Goal: Information Seeking & Learning: Learn about a topic

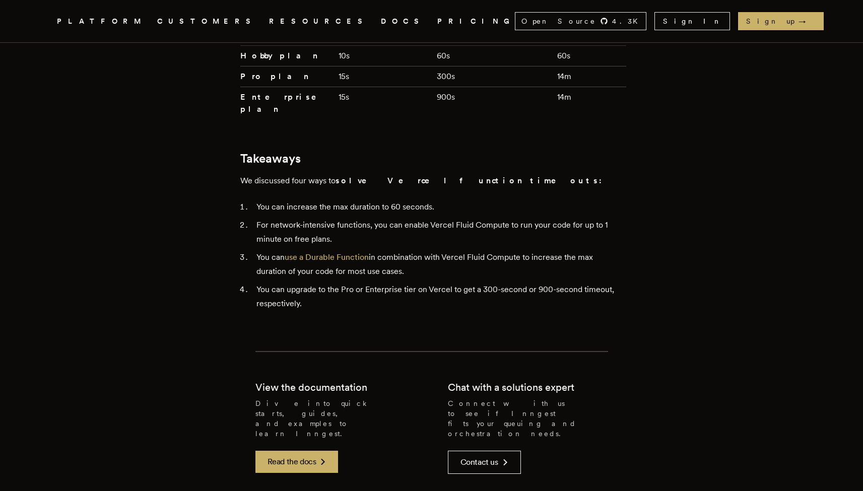
scroll to position [2576, 0]
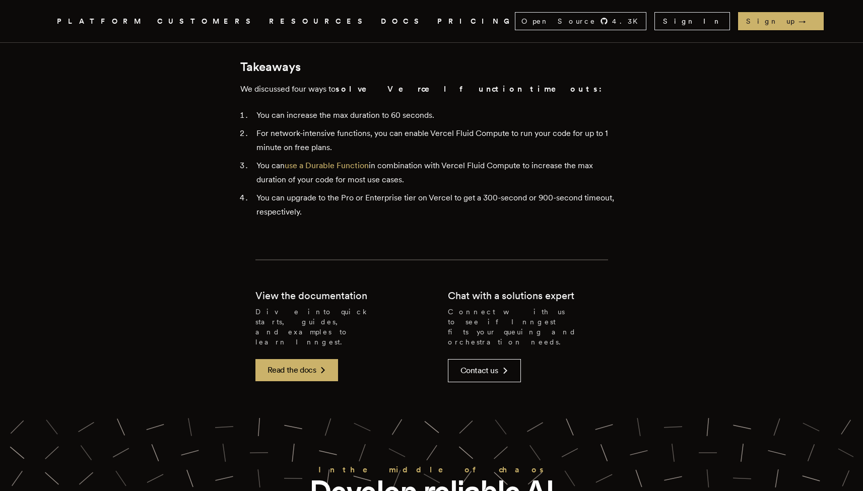
click at [694, 11] on nav "Inngest .cls-1 { fill: #FAFAF9; } PLATFORM CUSTOMERS RESOURCES DOCS PRICING Ope…" at bounding box center [432, 21] width 806 height 42
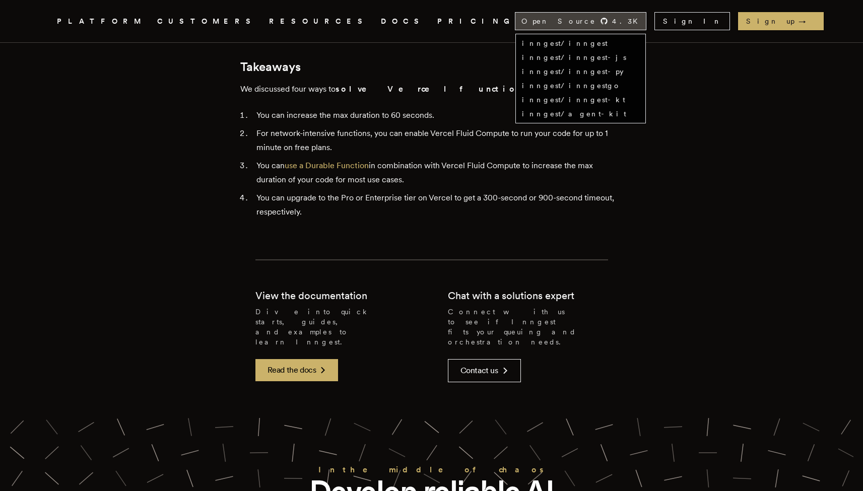
click at [643, 17] on span "4.3 K" at bounding box center [628, 21] width 32 height 10
click at [626, 54] on link "inngest/inngest-js" at bounding box center [574, 57] width 104 height 8
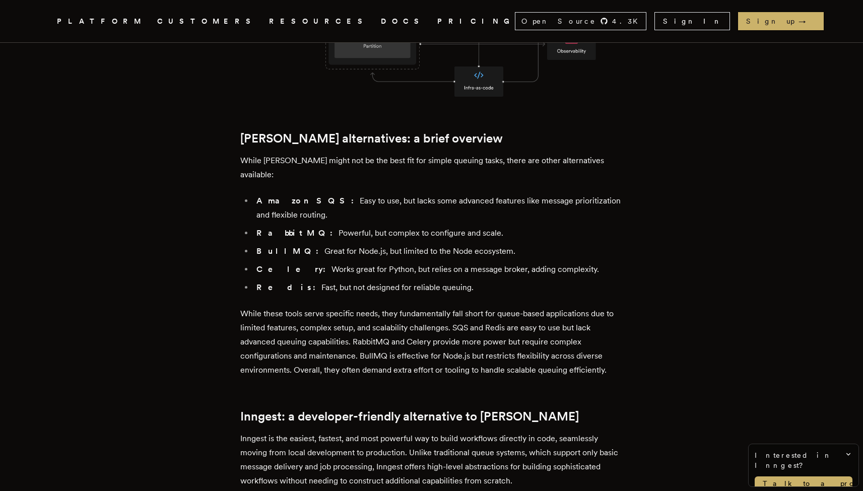
scroll to position [827, 0]
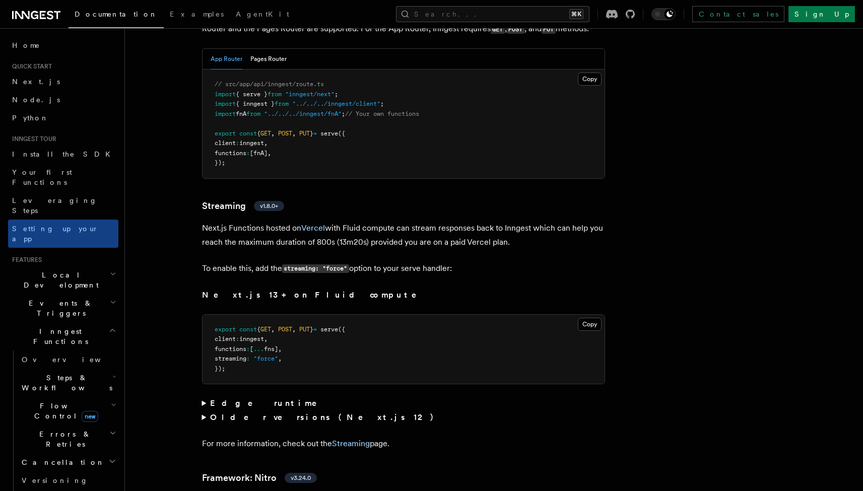
scroll to position [6145, 0]
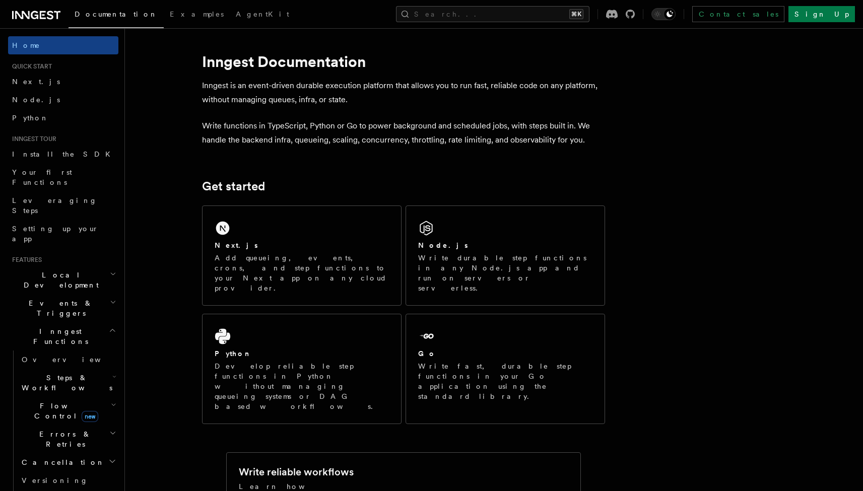
scroll to position [35, 0]
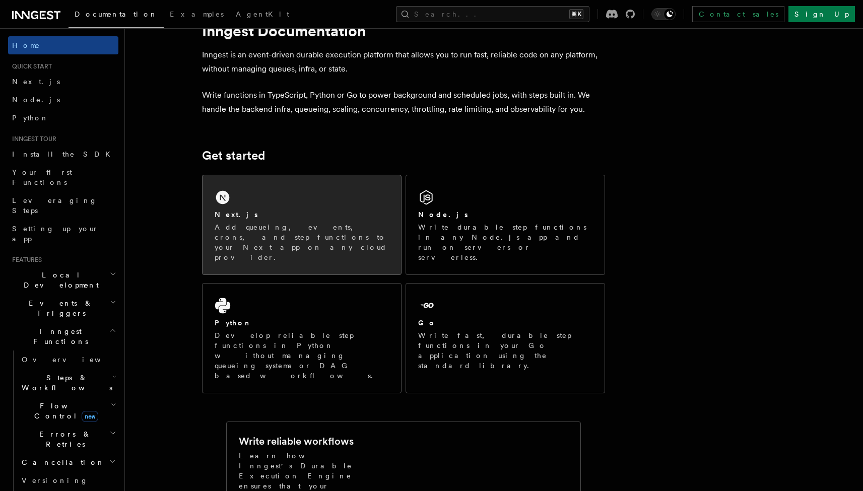
click at [272, 193] on div "Next.js Add queueing, events, crons, and step functions to your Next app on any…" at bounding box center [301, 224] width 198 height 99
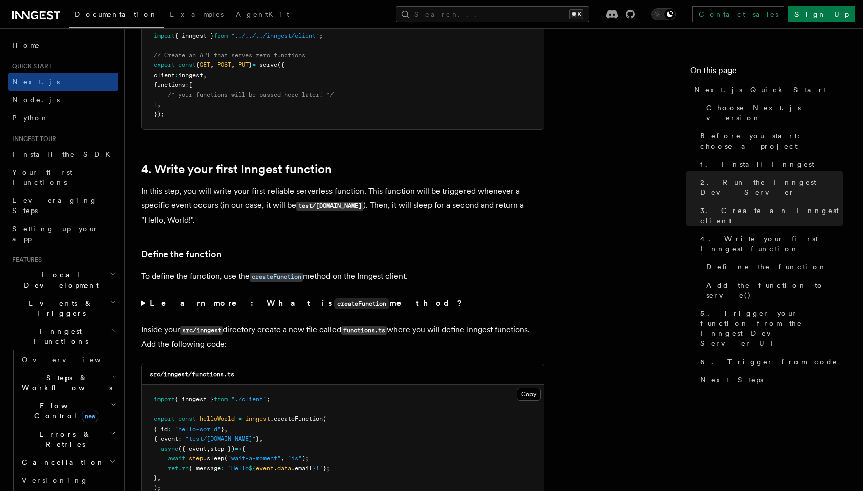
scroll to position [1557, 0]
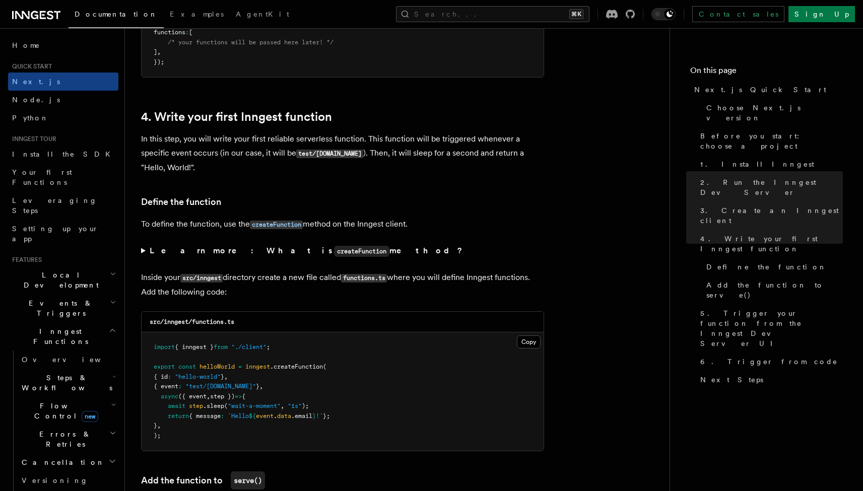
click at [141, 246] on summary "Learn more: What is createFunction method?" at bounding box center [342, 251] width 403 height 15
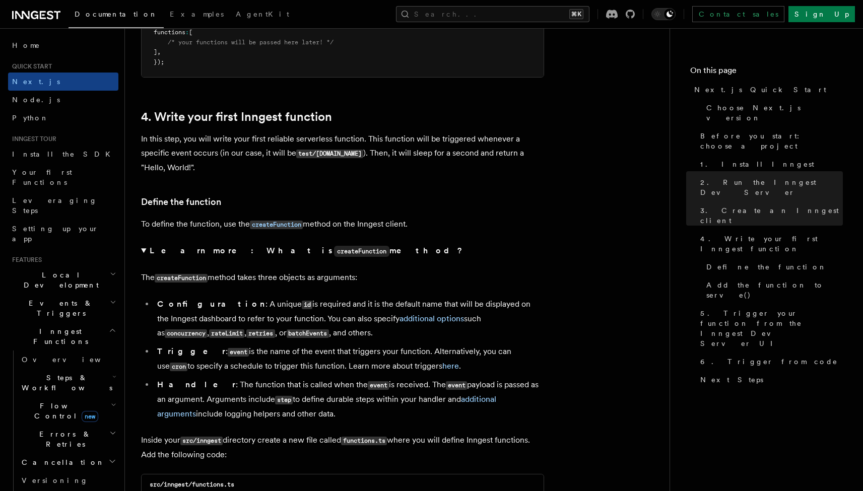
click at [141, 246] on summary "Learn more: What is createFunction method?" at bounding box center [342, 251] width 403 height 15
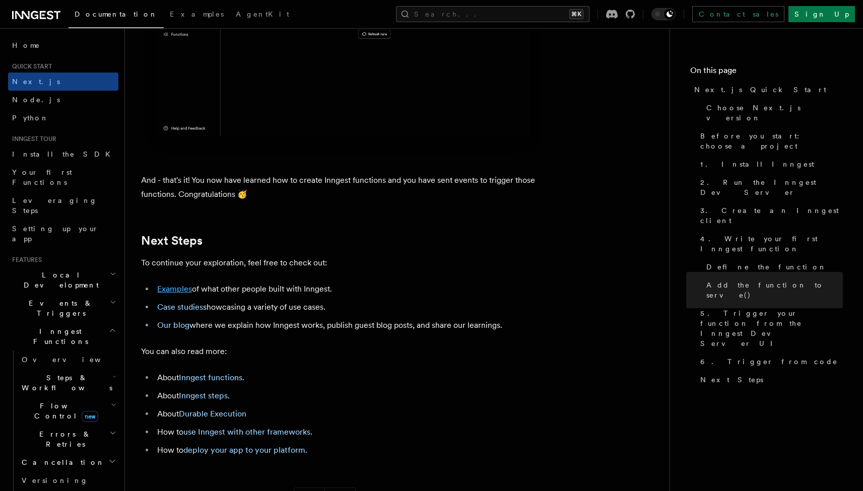
scroll to position [6129, 0]
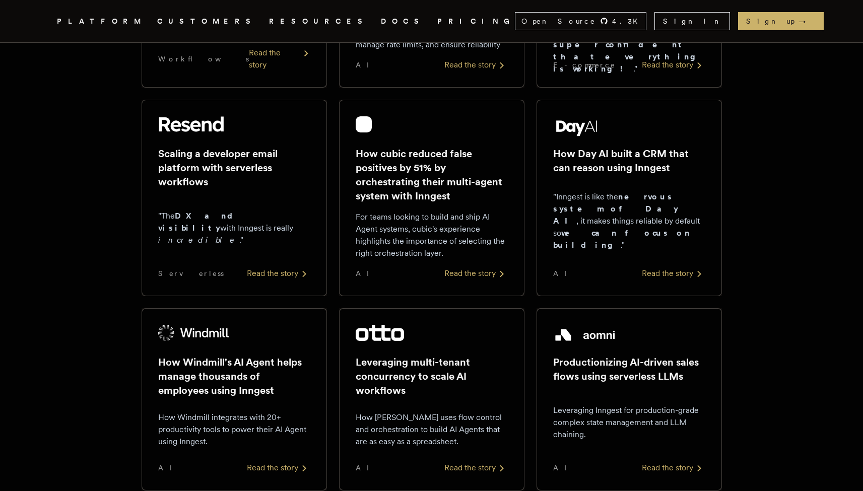
scroll to position [258, 0]
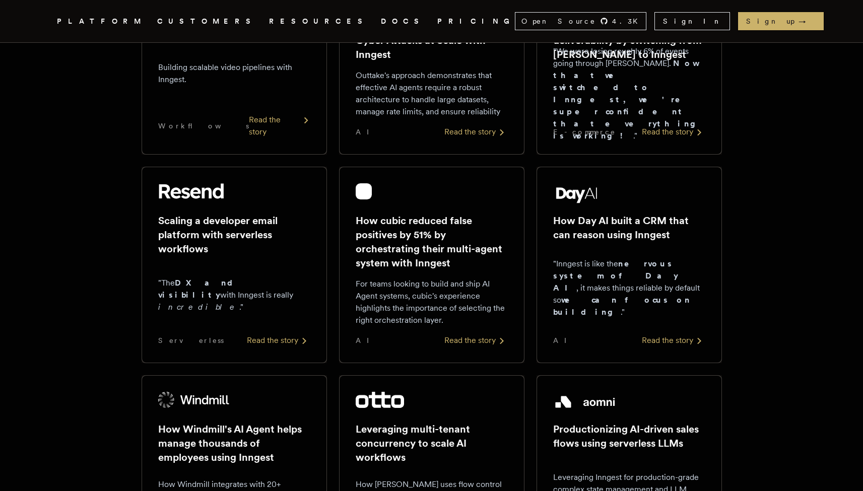
click at [281, 136] on div "Read the story" at bounding box center [279, 126] width 61 height 24
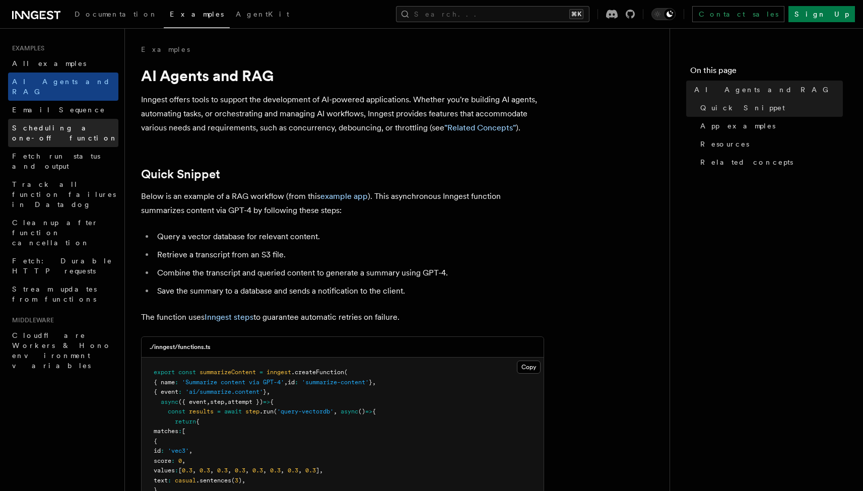
click at [50, 124] on span "Scheduling a one-off function" at bounding box center [65, 133] width 106 height 18
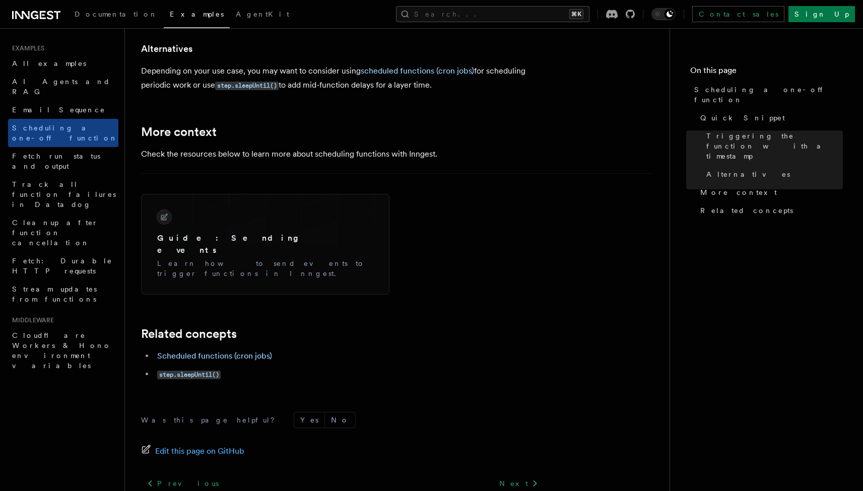
scroll to position [751, 0]
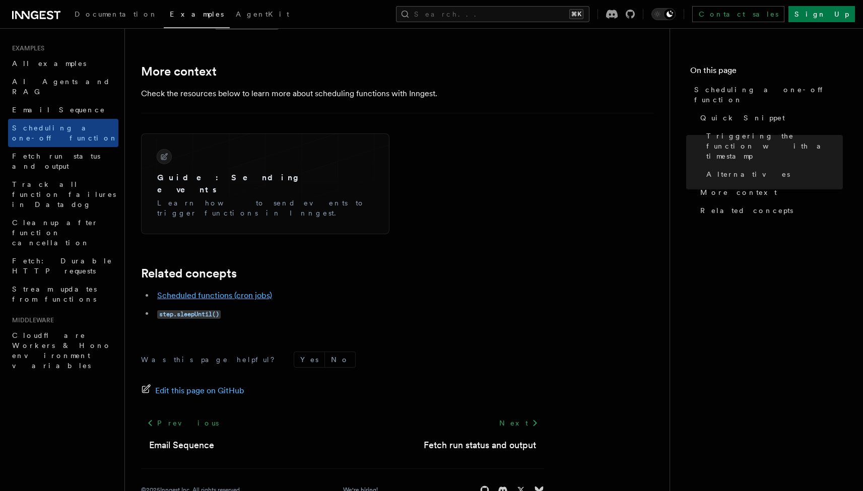
click at [232, 291] on link "Scheduled functions (cron jobs)" at bounding box center [214, 296] width 115 height 10
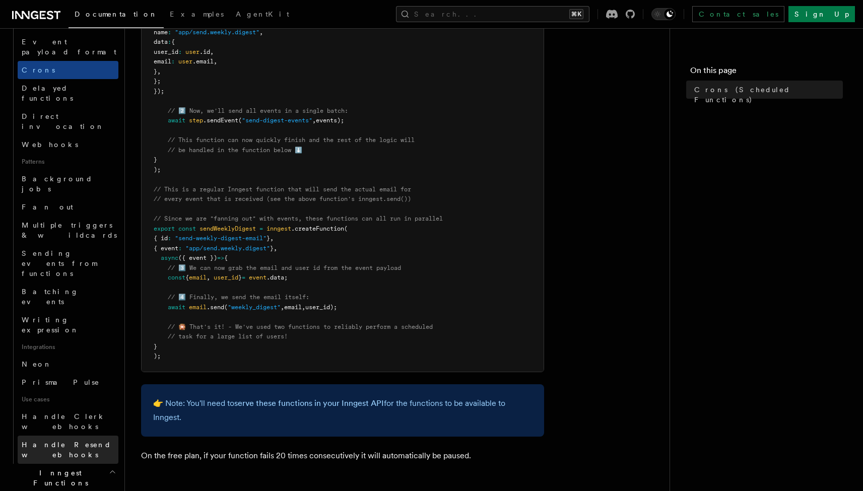
scroll to position [354, 0]
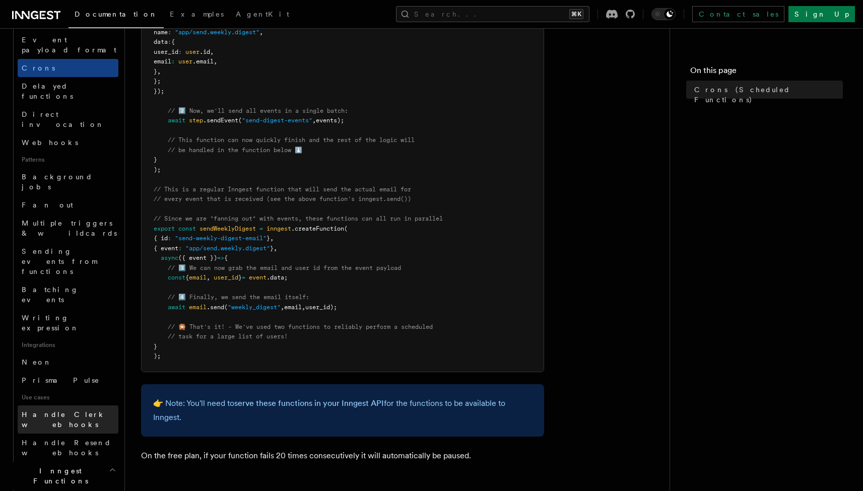
click at [81, 409] on span "Handle Clerk webhooks" at bounding box center [70, 419] width 97 height 20
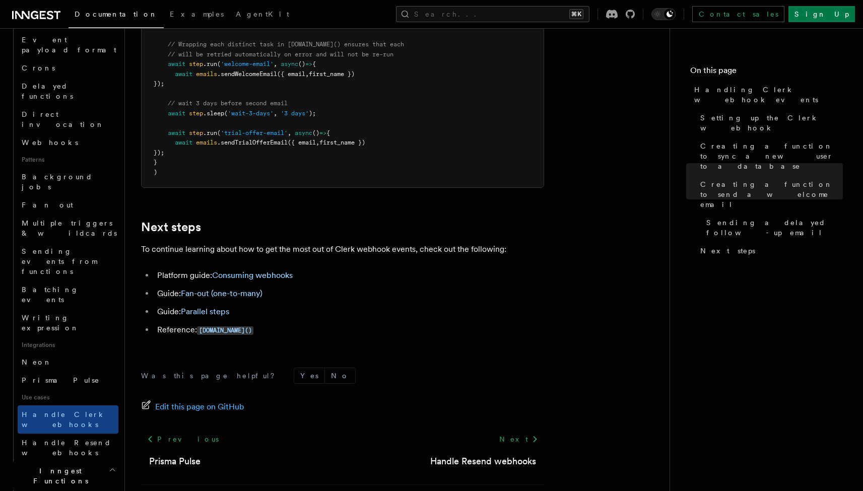
scroll to position [3337, 0]
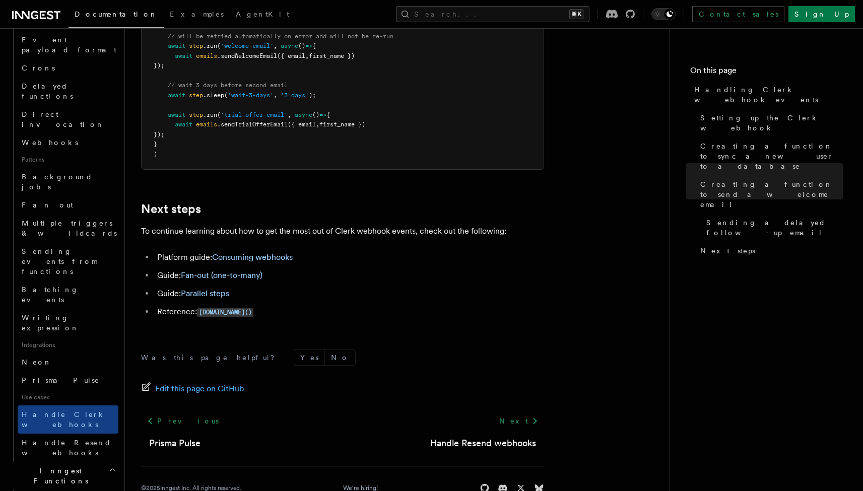
drag, startPoint x: 277, startPoint y: 299, endPoint x: 288, endPoint y: 0, distance: 299.3
click at [254, 252] on link "Consuming webhooks" at bounding box center [252, 257] width 81 height 10
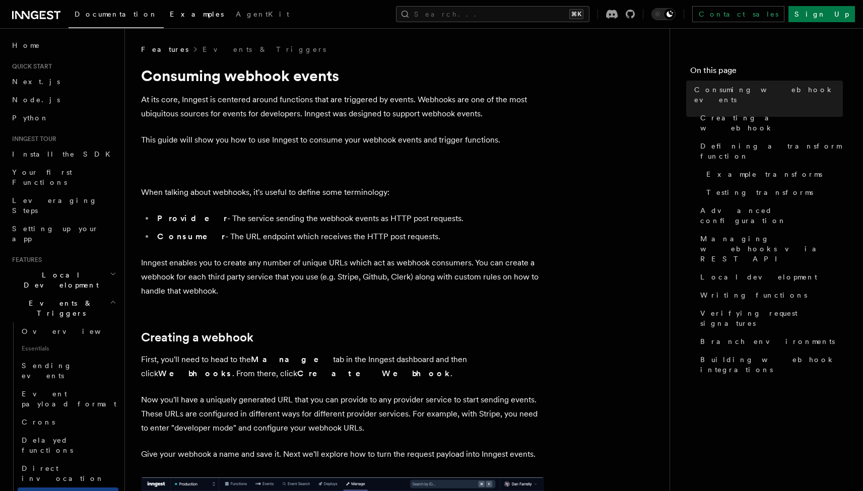
click at [170, 17] on span "Examples" at bounding box center [197, 14] width 54 height 8
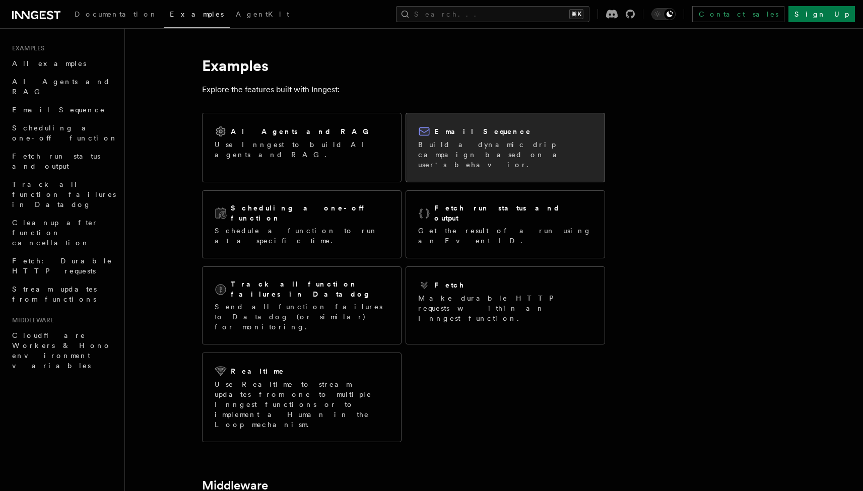
click at [448, 159] on p "Build a dynamic drip campaign based on a user's behavior." at bounding box center [505, 154] width 174 height 30
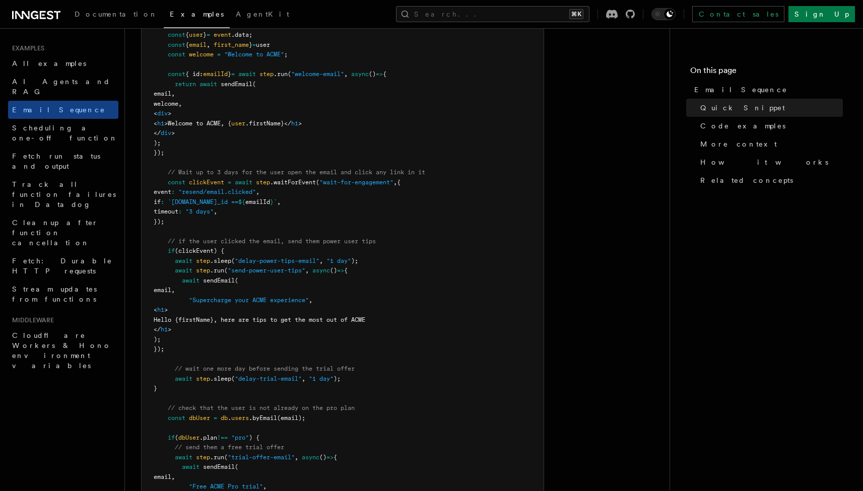
scroll to position [521, 0]
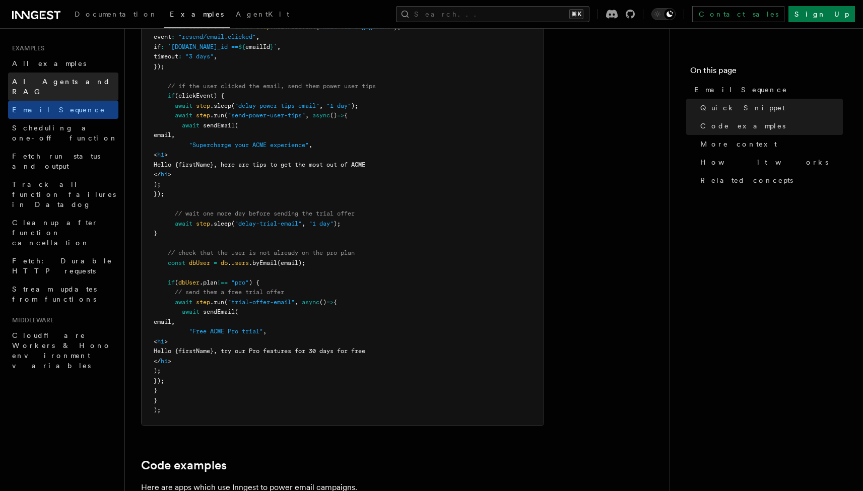
click at [66, 79] on span "AI Agents and RAG" at bounding box center [61, 87] width 98 height 18
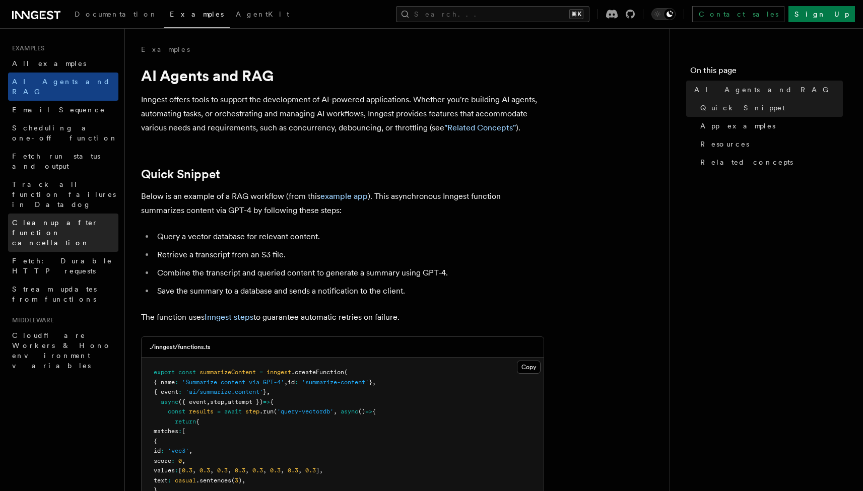
click at [62, 219] on span "Cleanup after function cancellation" at bounding box center [55, 233] width 86 height 28
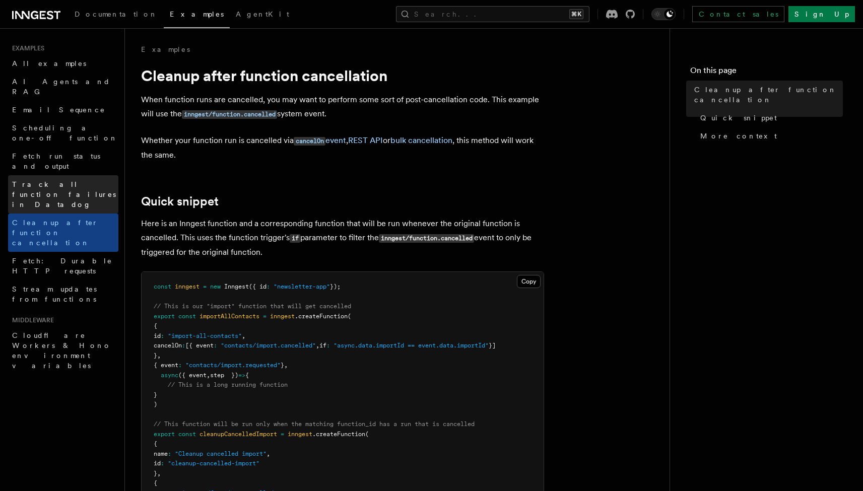
click at [60, 180] on span "Track all function failures in Datadog" at bounding box center [64, 194] width 104 height 28
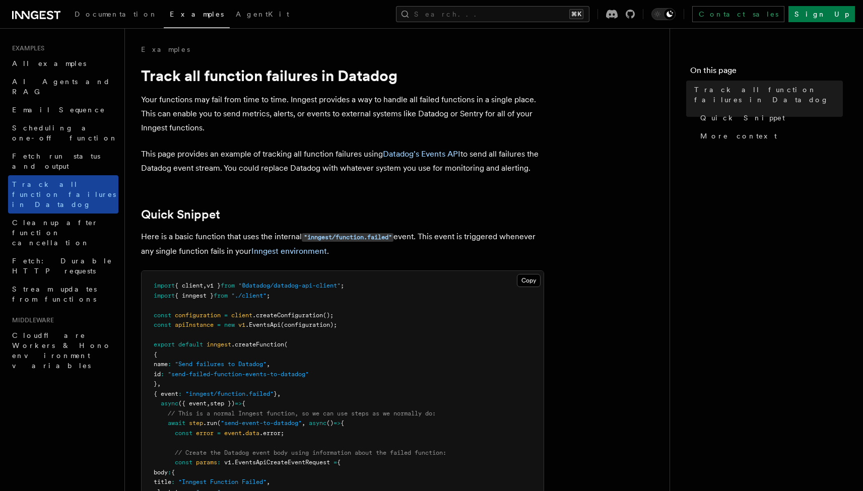
click at [62, 180] on span "Track all function failures in Datadog" at bounding box center [64, 194] width 104 height 28
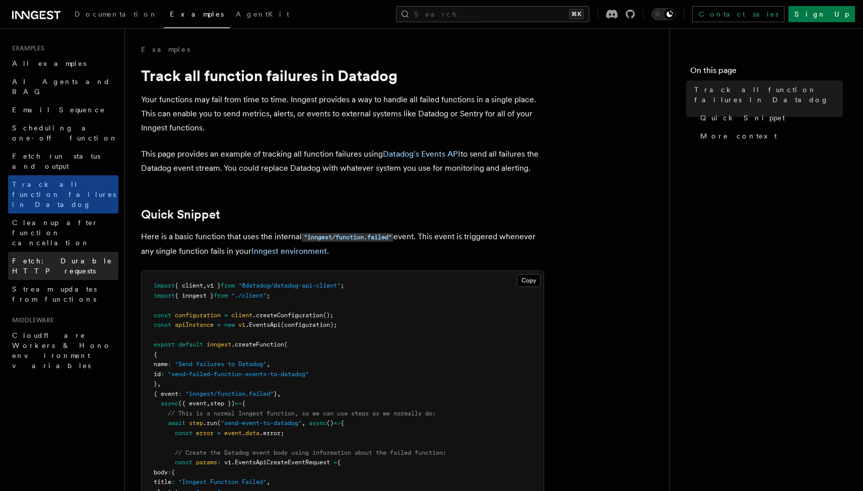
click at [85, 257] on span "Fetch: Durable HTTP requests" at bounding box center [62, 266] width 100 height 18
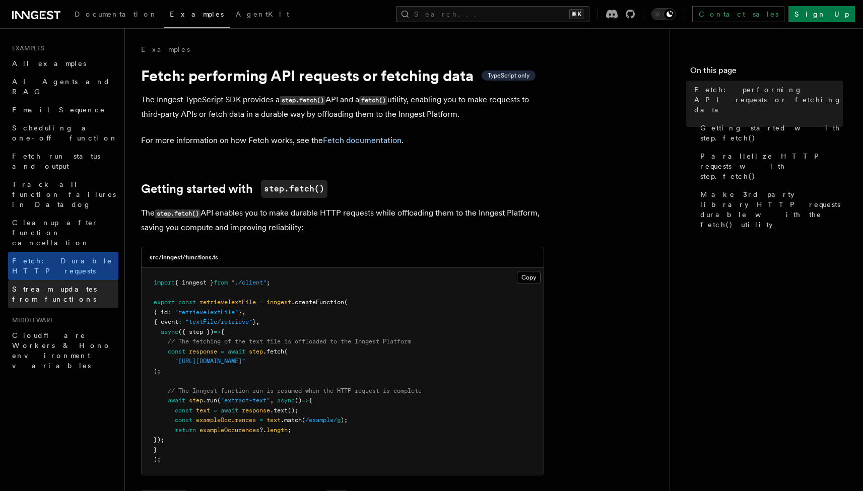
click at [46, 285] on span "Stream updates from functions" at bounding box center [54, 294] width 85 height 18
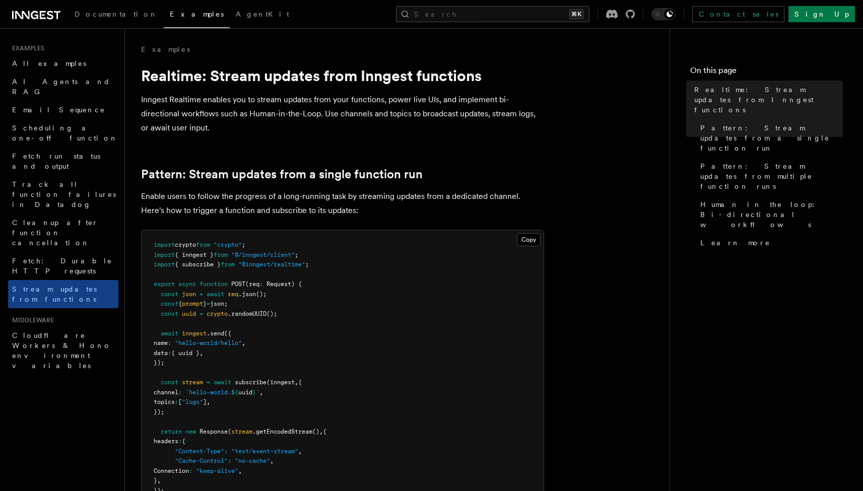
scroll to position [7, 0]
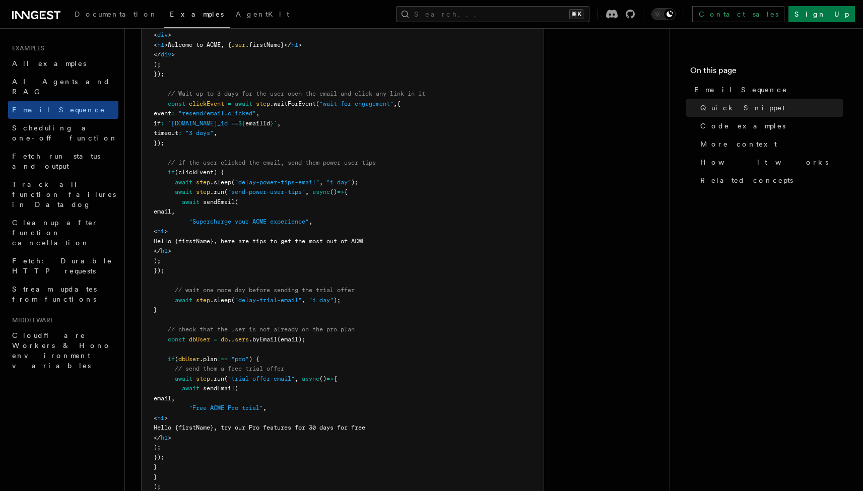
scroll to position [495, 0]
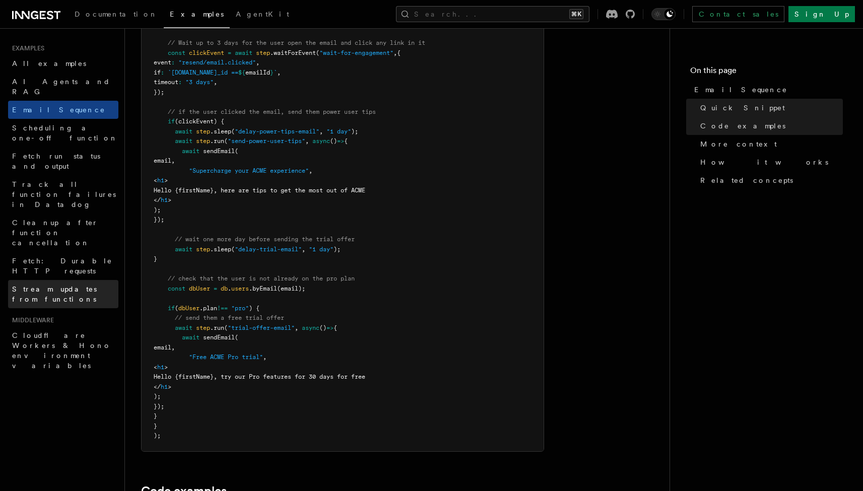
click at [67, 285] on span "Stream updates from functions" at bounding box center [54, 294] width 85 height 18
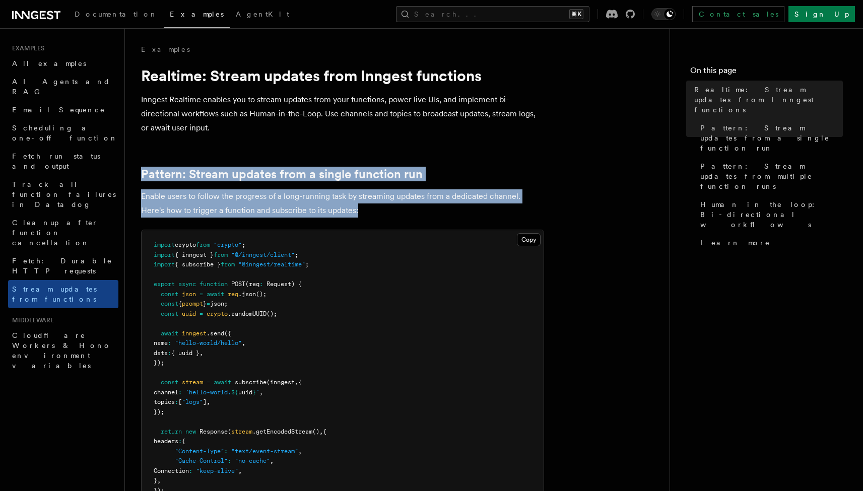
drag, startPoint x: 362, startPoint y: 213, endPoint x: 180, endPoint y: 166, distance: 187.8
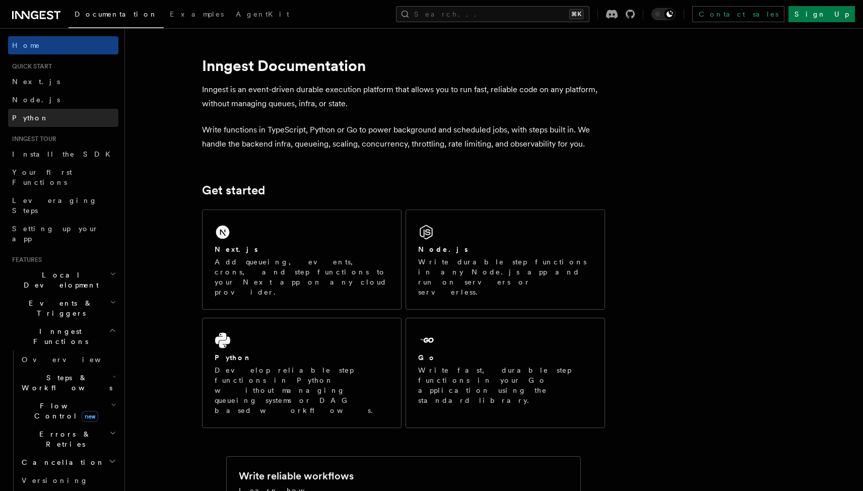
click at [29, 116] on span "Python" at bounding box center [30, 118] width 37 height 8
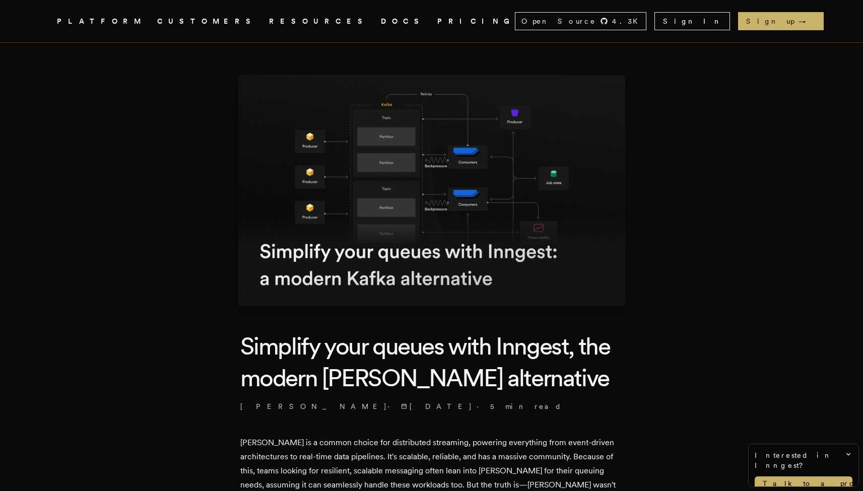
scroll to position [827, 0]
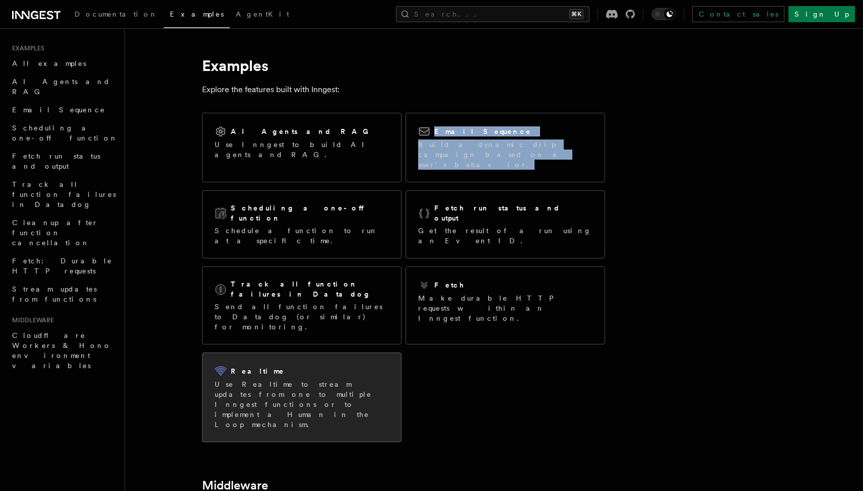
click at [316, 379] on p "Use Realtime to stream updates from one to multiple Inngest functions or to imp…" at bounding box center [301, 404] width 174 height 50
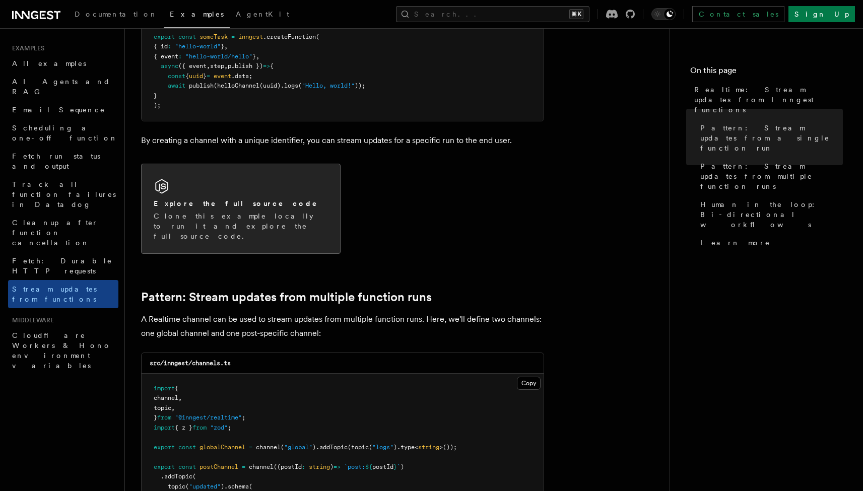
scroll to position [655, 0]
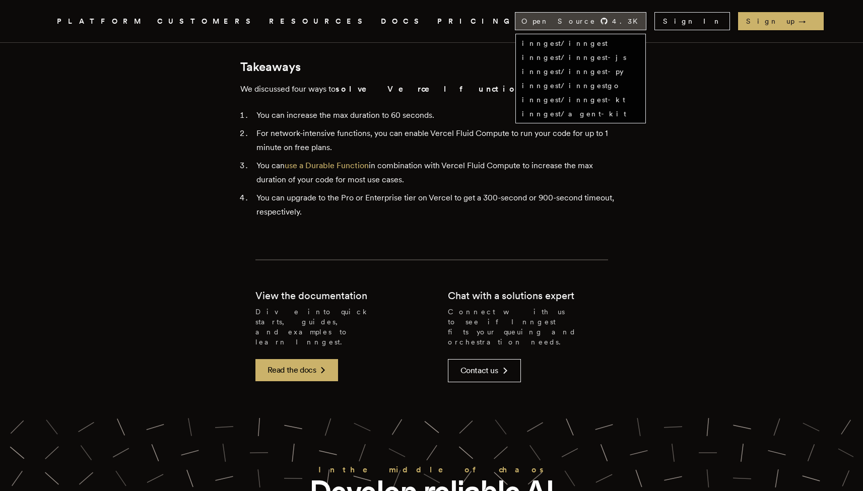
scroll to position [2576, 0]
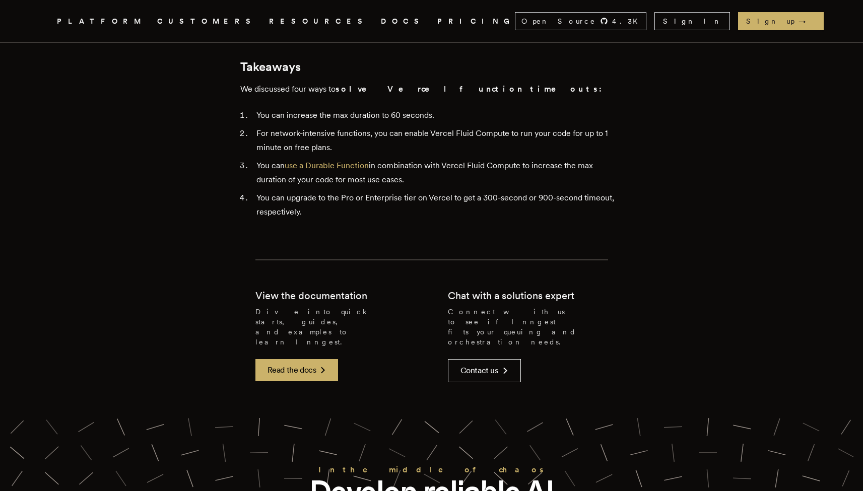
click at [597, 20] on nav "Inngest .cls-1 { fill: #FAFAF9; } PLATFORM CUSTOMERS RESOURCES DOCS PRICING Ope…" at bounding box center [432, 21] width 806 height 42
